Goal: Task Accomplishment & Management: Complete application form

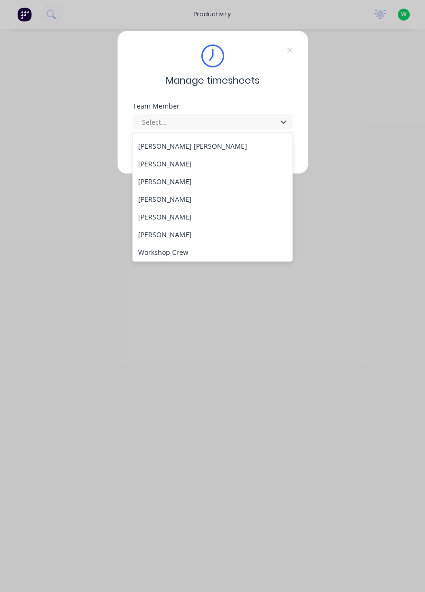
scroll to position [352, 0]
click at [160, 177] on div "[PERSON_NAME]" at bounding box center [212, 180] width 160 height 18
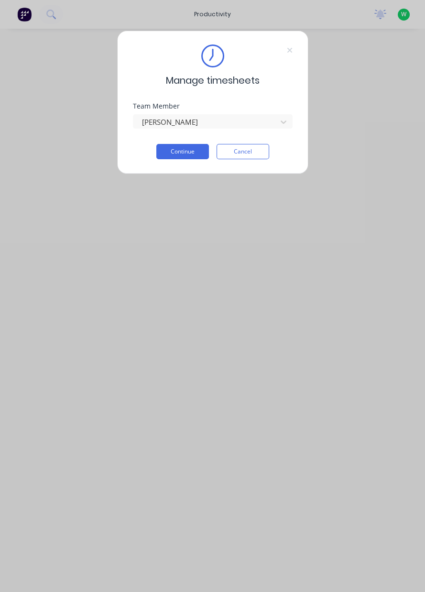
click at [187, 153] on button "Continue" at bounding box center [182, 151] width 53 height 15
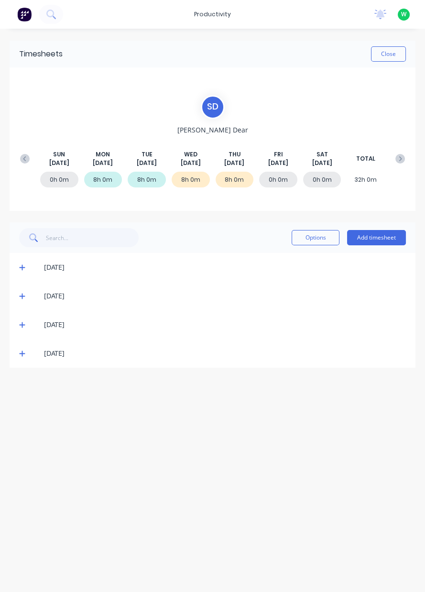
click at [369, 237] on button "Add timesheet" at bounding box center [376, 237] width 59 height 15
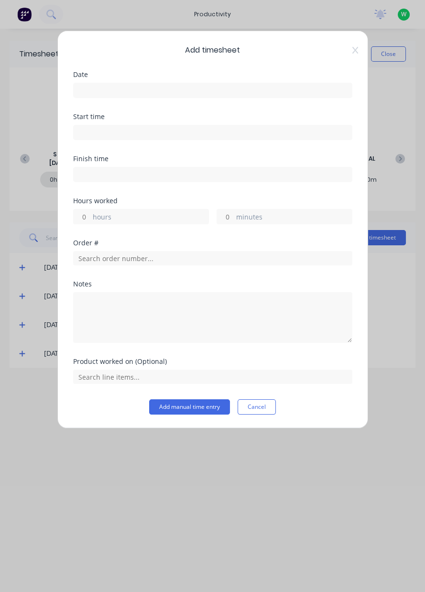
click at [264, 94] on input at bounding box center [213, 90] width 278 height 14
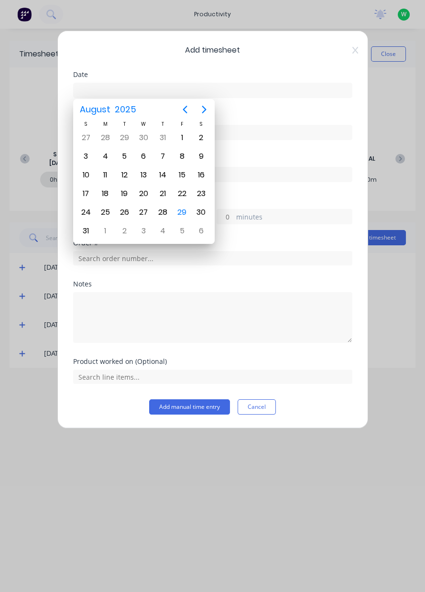
click at [181, 209] on div "29" at bounding box center [182, 212] width 14 height 14
type input "[DATE]"
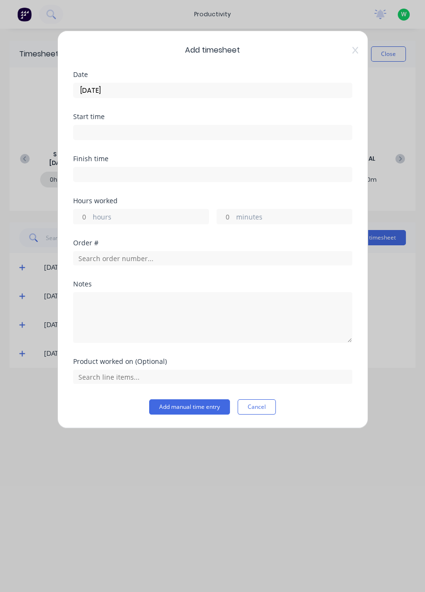
click at [162, 214] on label "hours" at bounding box center [151, 218] width 116 height 12
click at [90, 214] on input "hours" at bounding box center [82, 216] width 17 height 14
type input "1"
click at [158, 255] on input "text" at bounding box center [212, 258] width 279 height 14
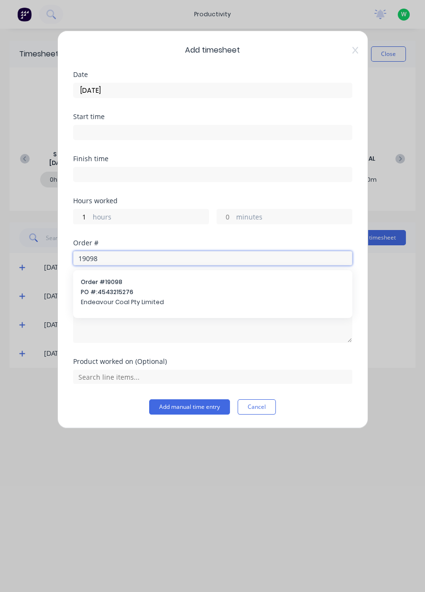
type input "19098"
click at [131, 286] on div "Order # 19098 PO #: 4543215276 Endeavour Coal Pty Limited" at bounding box center [213, 293] width 264 height 31
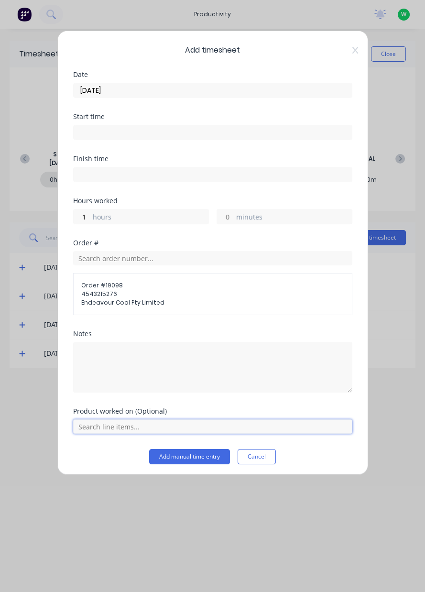
click at [130, 421] on input "text" at bounding box center [212, 426] width 279 height 14
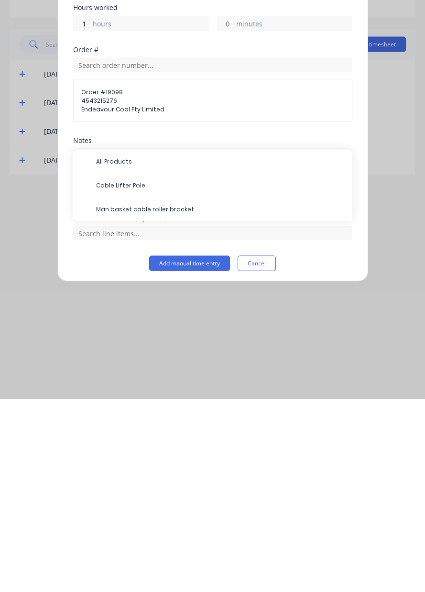
click at [167, 403] on span "Man basket cable roller bracket" at bounding box center [220, 402] width 249 height 9
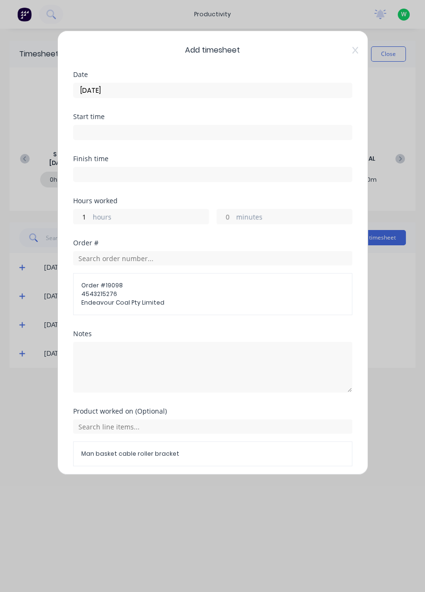
scroll to position [34, 0]
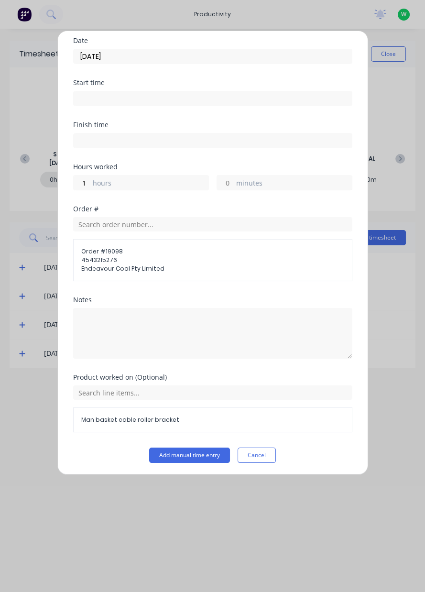
click at [192, 455] on button "Add manual time entry" at bounding box center [189, 454] width 81 height 15
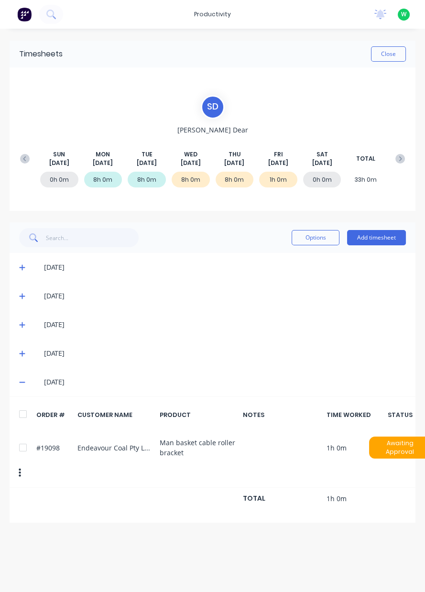
click at [382, 239] on button "Add timesheet" at bounding box center [376, 237] width 59 height 15
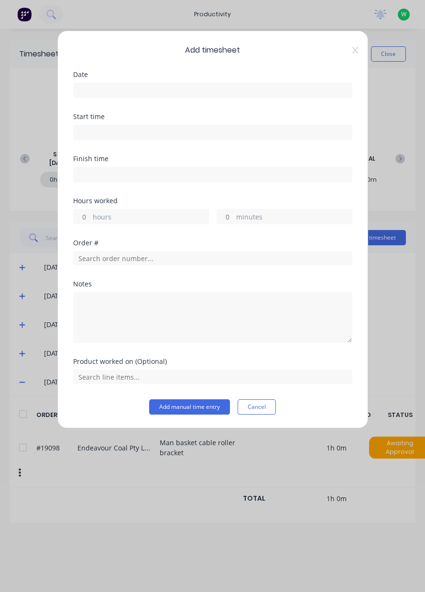
click at [234, 93] on input at bounding box center [213, 90] width 278 height 14
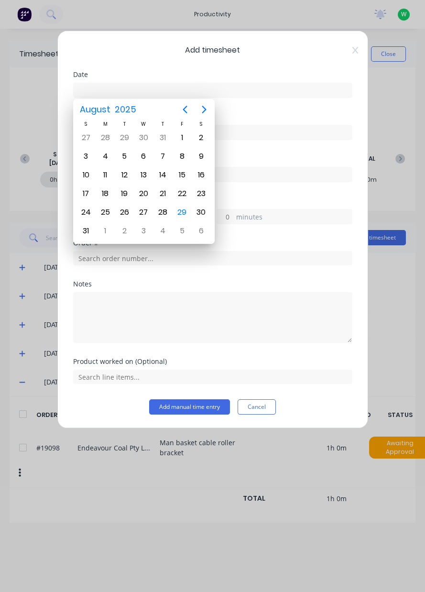
click at [180, 205] on div "29" at bounding box center [182, 212] width 14 height 14
type input "[DATE]"
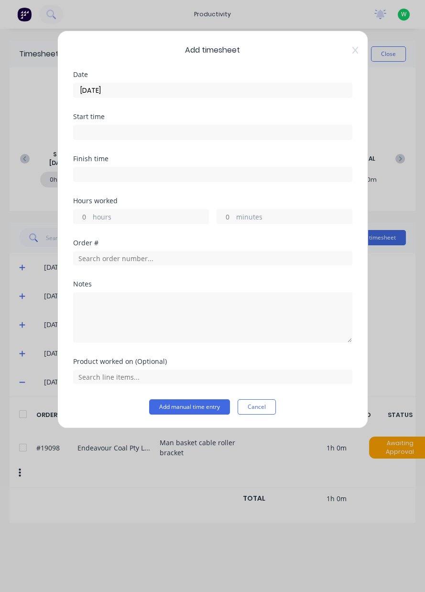
click at [143, 216] on label "hours" at bounding box center [151, 218] width 116 height 12
click at [90, 216] on input "hours" at bounding box center [82, 216] width 17 height 14
type input "1"
click at [148, 259] on input "text" at bounding box center [212, 258] width 279 height 14
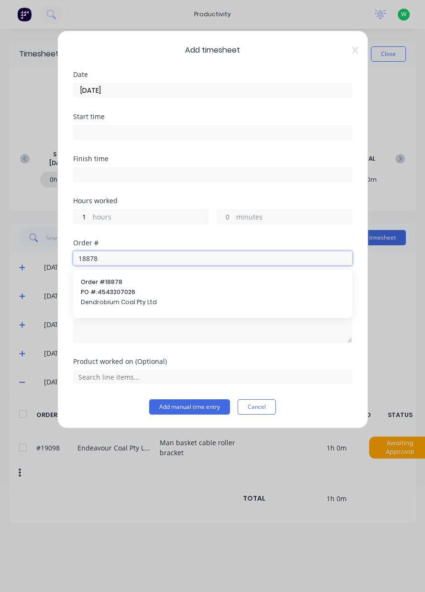
type input "18878"
click at [129, 291] on span "PO #: 4543207026" at bounding box center [213, 292] width 264 height 9
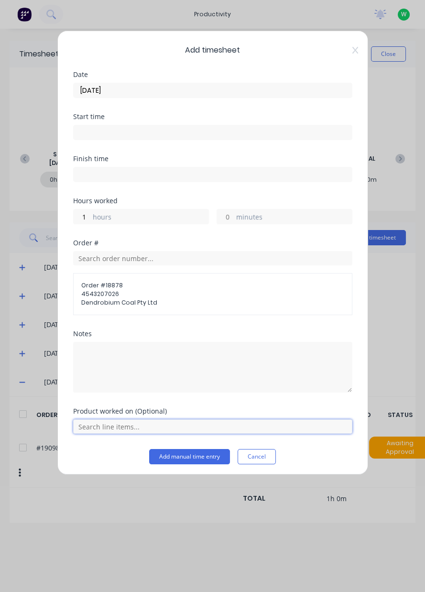
click at [127, 423] on input "text" at bounding box center [212, 426] width 279 height 14
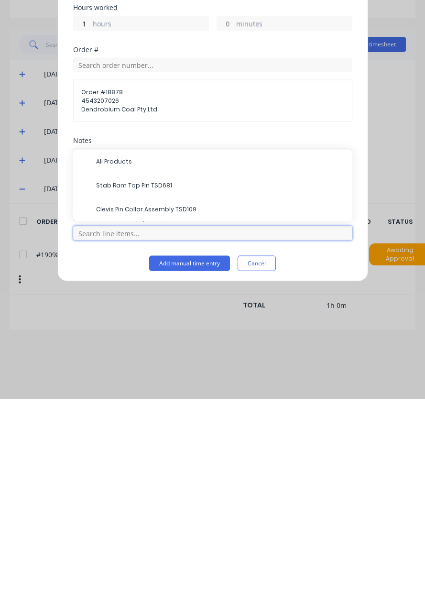
scroll to position [33, 0]
click at [123, 351] on span "All Products" at bounding box center [220, 354] width 249 height 9
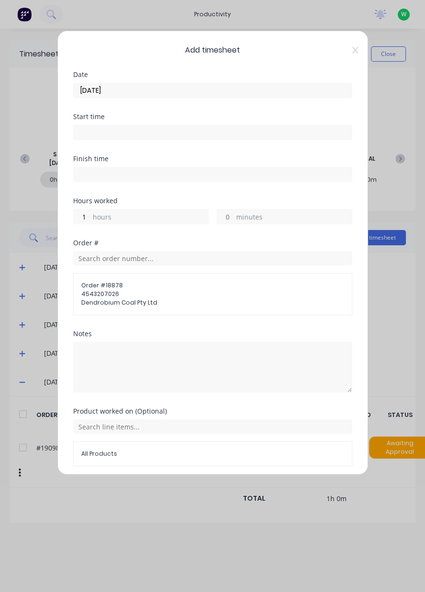
scroll to position [34, 0]
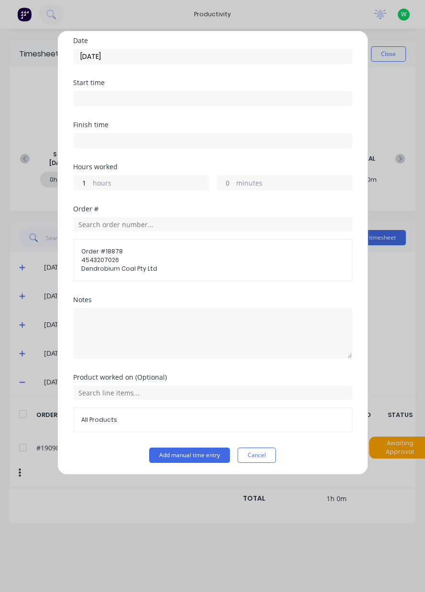
click at [198, 457] on button "Add manual time entry" at bounding box center [189, 454] width 81 height 15
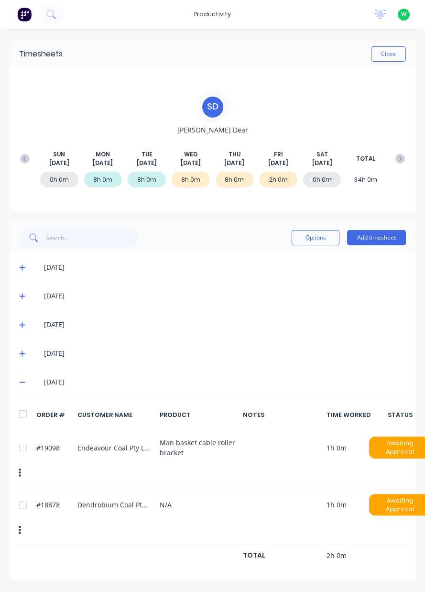
scroll to position [0, 0]
click at [383, 234] on button "Add timesheet" at bounding box center [376, 237] width 59 height 15
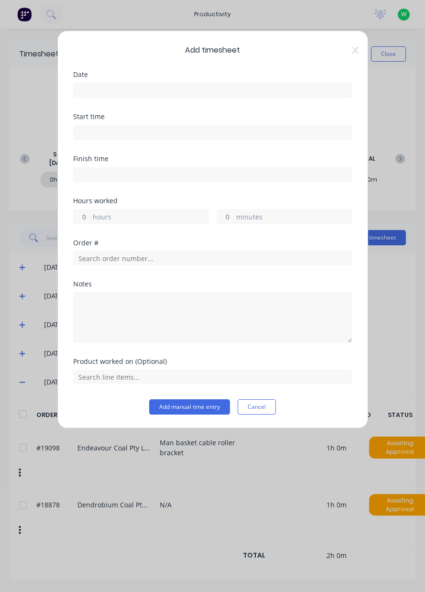
click at [156, 218] on label "hours" at bounding box center [151, 218] width 116 height 12
click at [90, 218] on input "hours" at bounding box center [82, 216] width 17 height 14
click at [149, 256] on input "text" at bounding box center [212, 258] width 279 height 14
click at [142, 217] on label "hours" at bounding box center [151, 218] width 116 height 12
click at [90, 217] on input "3" at bounding box center [82, 216] width 17 height 14
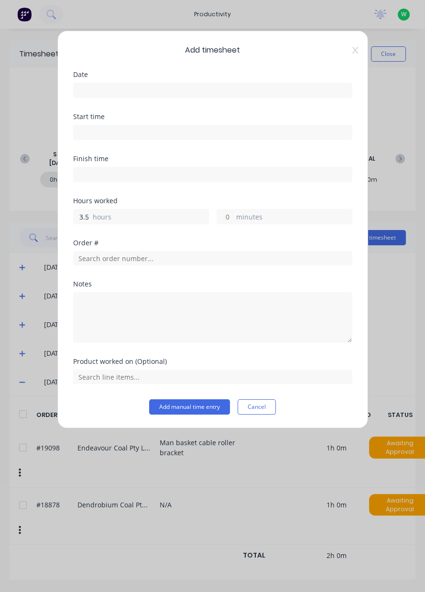
type input "3.5"
click at [128, 257] on input "text" at bounding box center [212, 258] width 279 height 14
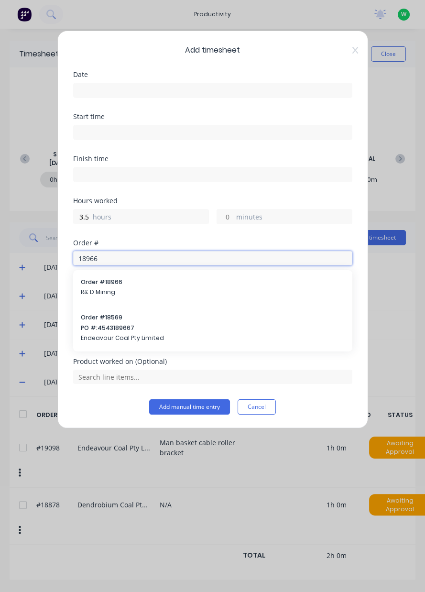
type input "18966"
click at [132, 289] on span "R& D Mining" at bounding box center [213, 292] width 264 height 9
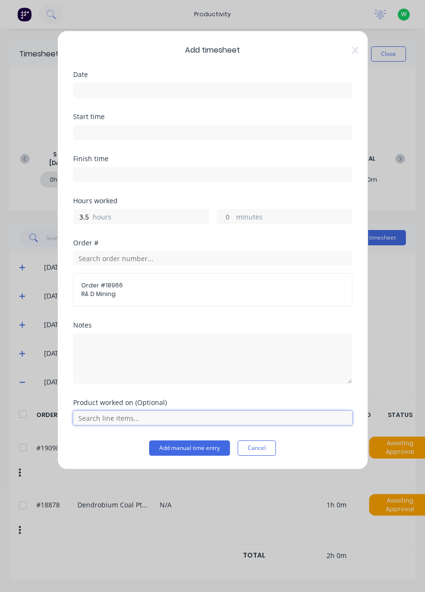
click at [136, 420] on input "text" at bounding box center [212, 418] width 279 height 14
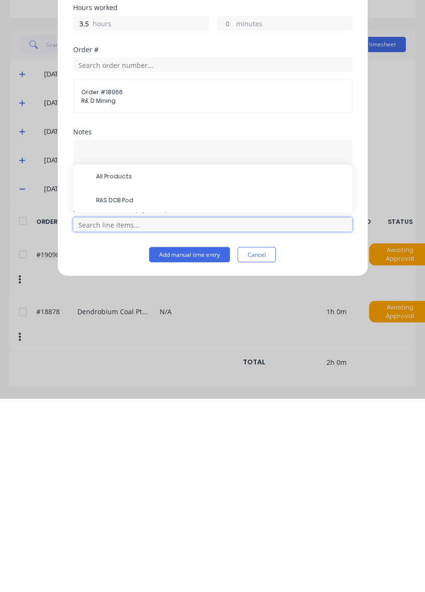
scroll to position [23, 0]
click at [133, 392] on span "RAS DCB Pod" at bounding box center [220, 394] width 249 height 9
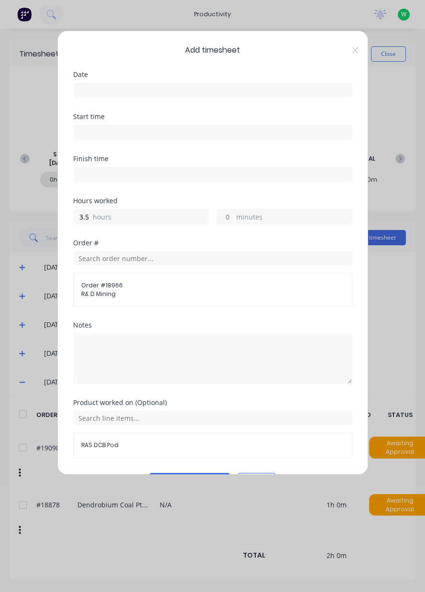
scroll to position [25, 0]
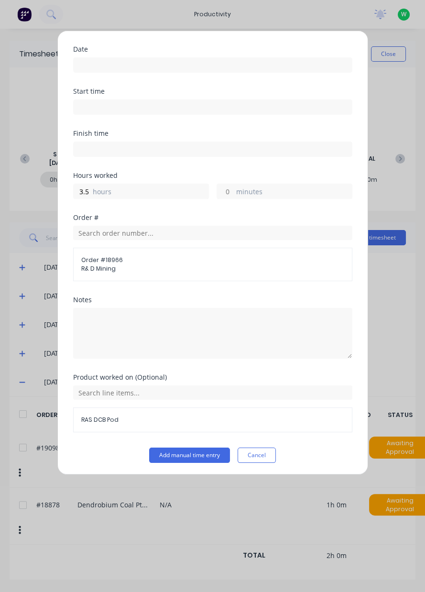
click at [198, 450] on button "Add manual time entry" at bounding box center [189, 454] width 81 height 15
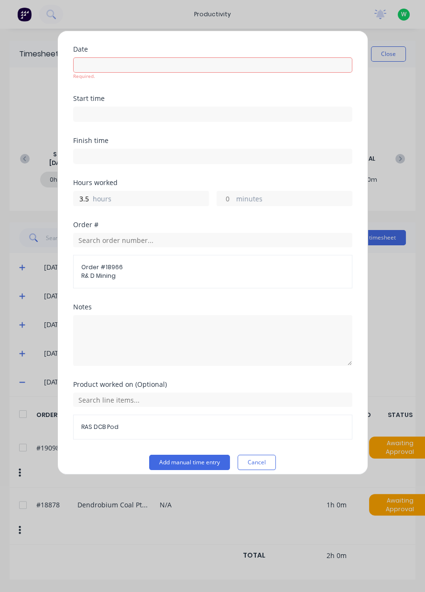
click at [187, 461] on button "Add manual time entry" at bounding box center [189, 462] width 81 height 15
click at [147, 65] on input at bounding box center [213, 65] width 278 height 14
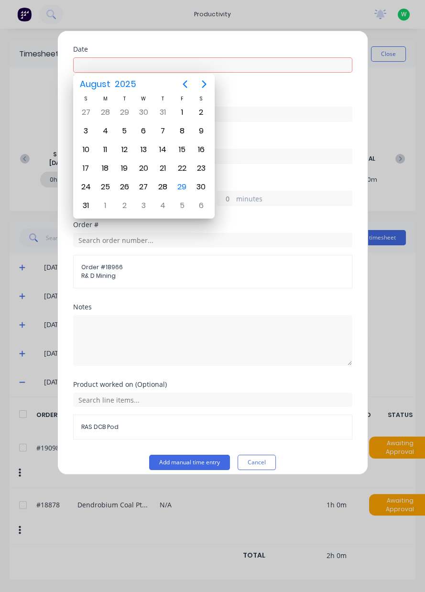
click at [185, 186] on div "29" at bounding box center [182, 187] width 14 height 14
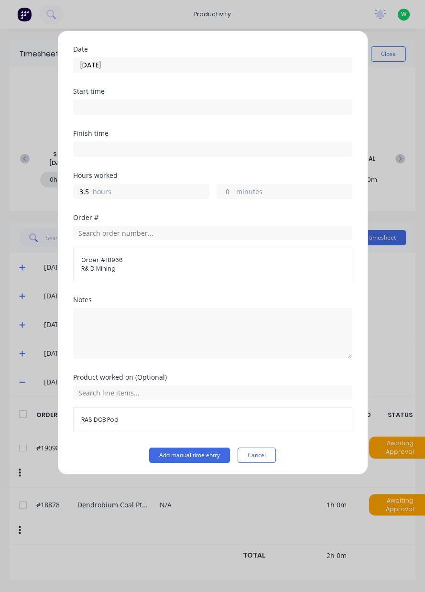
type input "[DATE]"
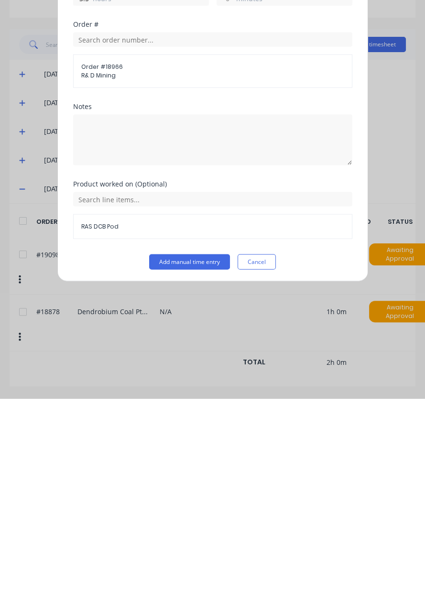
scroll to position [0, 0]
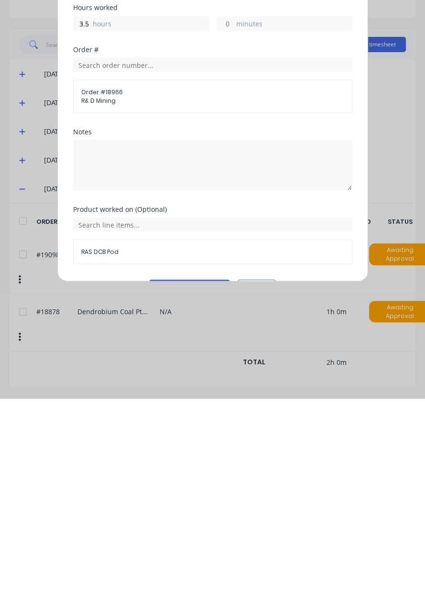
click at [197, 442] on span "RAS DCB Pod" at bounding box center [212, 445] width 263 height 9
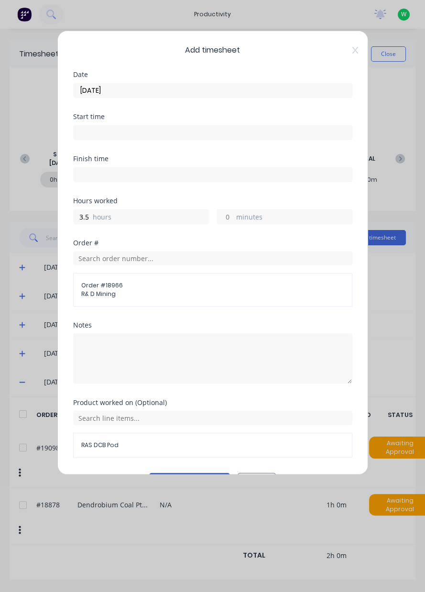
click at [198, 293] on span "R& D Mining" at bounding box center [212, 294] width 263 height 9
click at [196, 478] on button "Add manual time entry" at bounding box center [189, 480] width 81 height 15
